Goal: Navigation & Orientation: Find specific page/section

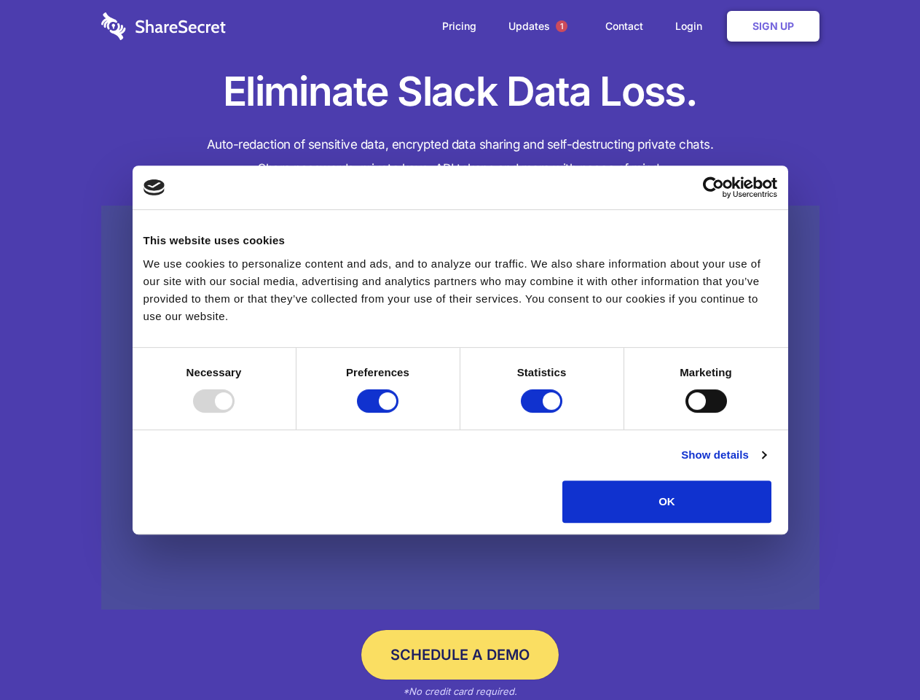
click at [235, 412] on div at bounding box center [214, 400] width 42 height 23
click at [399, 412] on input "Preferences" at bounding box center [378, 400] width 42 height 23
checkbox input "false"
click at [544, 412] on input "Statistics" at bounding box center [542, 400] width 42 height 23
checkbox input "false"
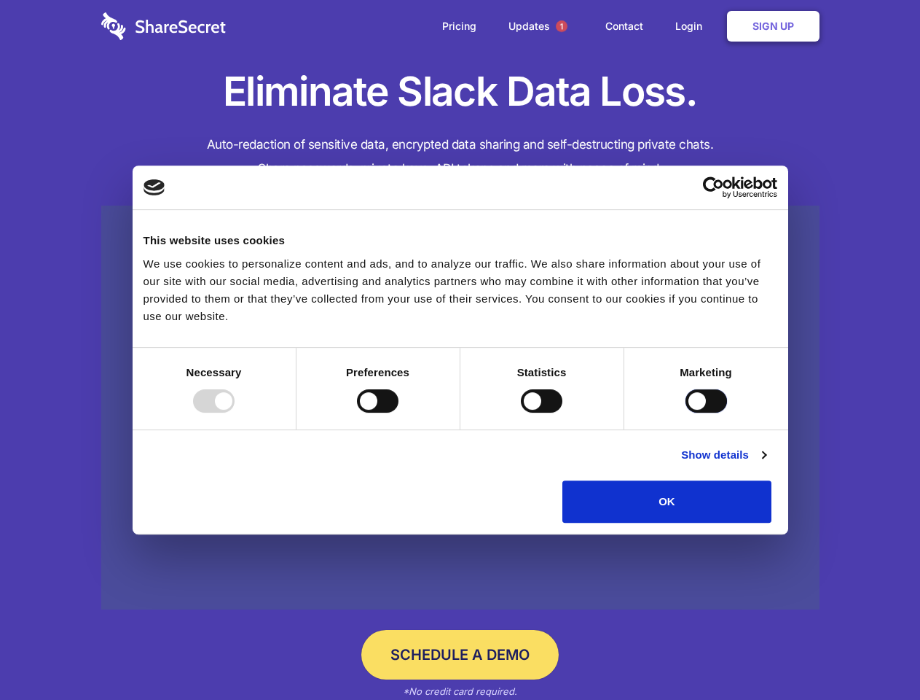
click at [686, 412] on input "Marketing" at bounding box center [707, 400] width 42 height 23
checkbox input "true"
click at [766, 463] on link "Show details" at bounding box center [723, 454] width 85 height 17
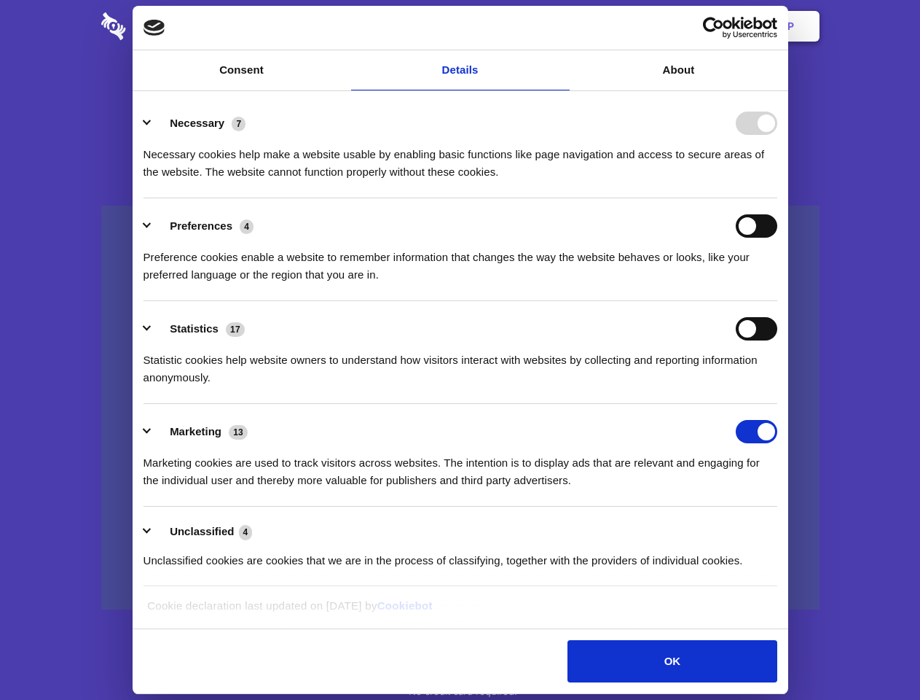
click at [778, 198] on li "Necessary 7 Necessary cookies help make a website usable by enabling basic func…" at bounding box center [461, 146] width 634 height 103
click at [561, 26] on span "1" at bounding box center [562, 26] width 12 height 12
